Goal: Find contact information: Find contact information

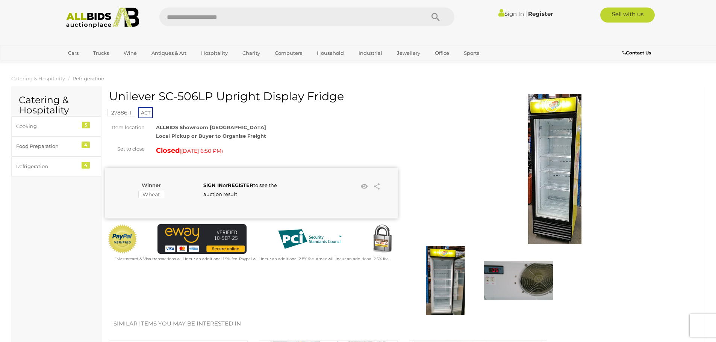
click at [644, 54] on b "Contact Us" at bounding box center [636, 53] width 29 height 6
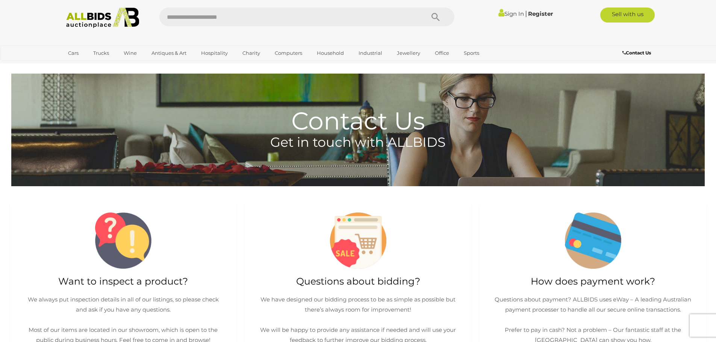
click at [643, 48] on div "Cars Closing on Weekdays View All Cars Auctions" at bounding box center [358, 52] width 716 height 15
click at [642, 51] on b "Contact Us" at bounding box center [636, 53] width 29 height 6
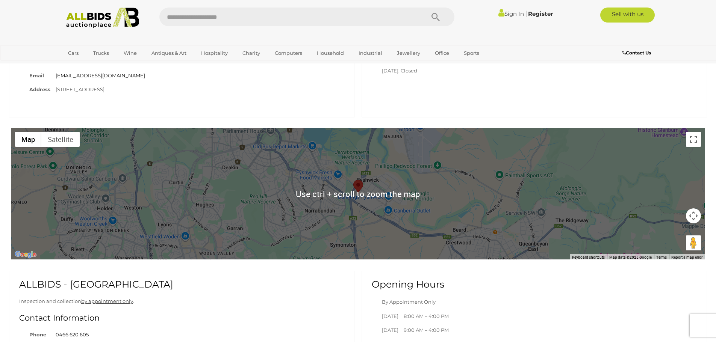
scroll to position [601, 0]
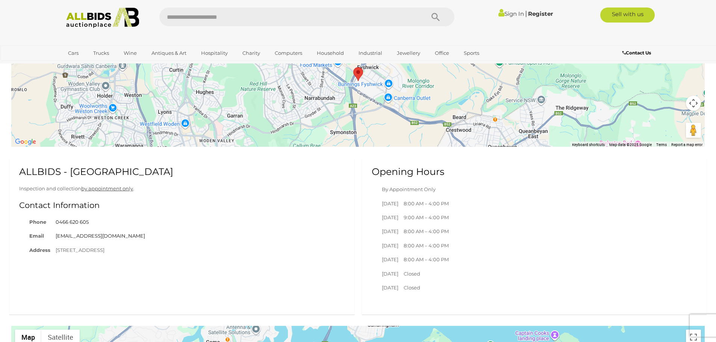
click at [79, 238] on link "[EMAIL_ADDRESS][DOMAIN_NAME]" at bounding box center [100, 236] width 89 height 6
